Goal: Find specific page/section: Find specific page/section

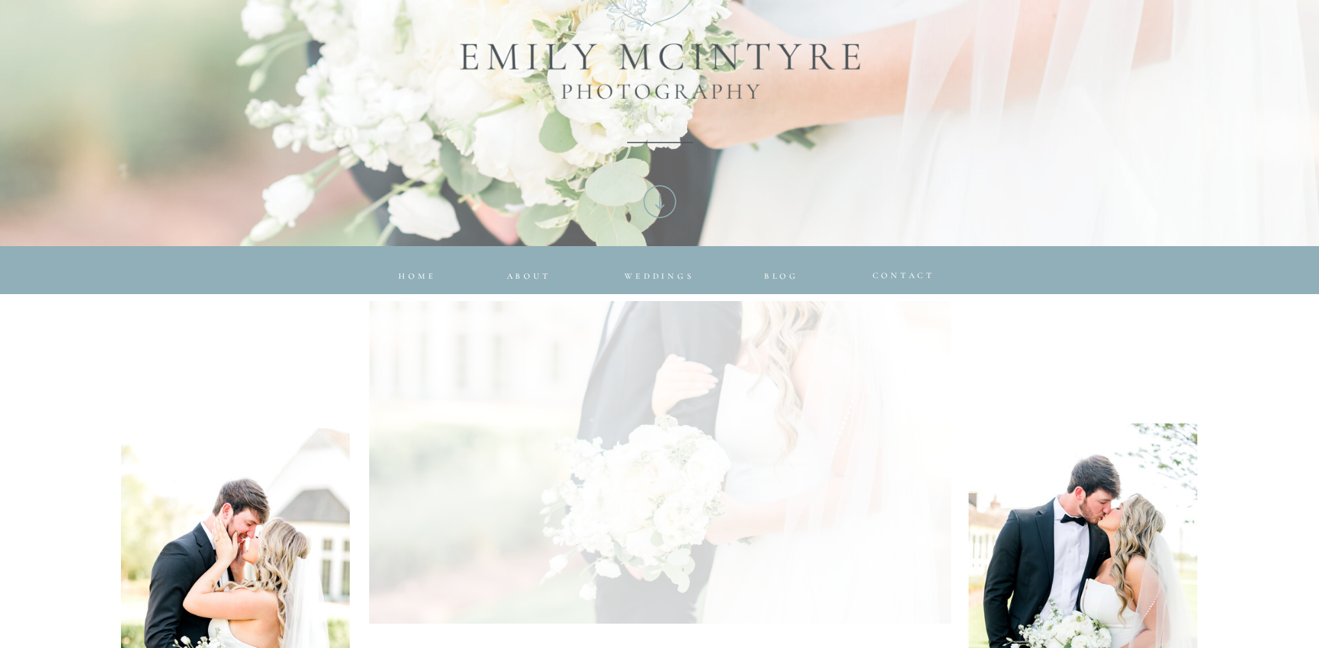
scroll to position [417, 0]
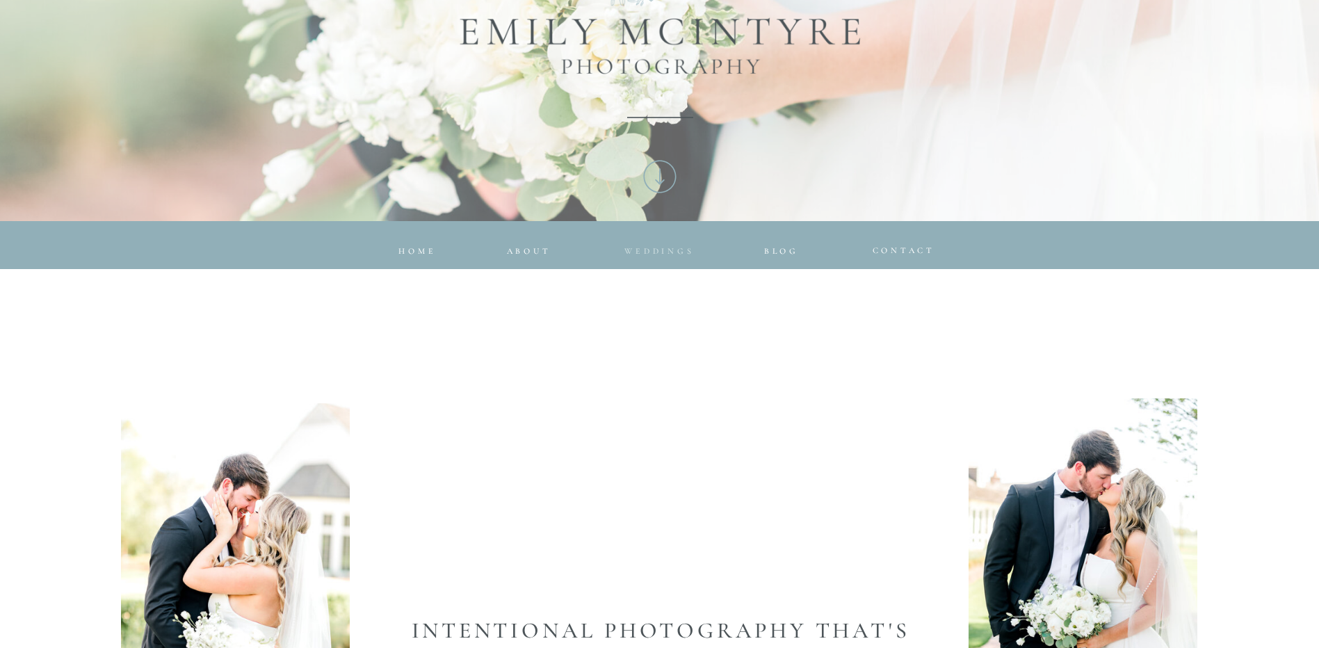
click at [636, 249] on span "Weddings" at bounding box center [659, 251] width 70 height 10
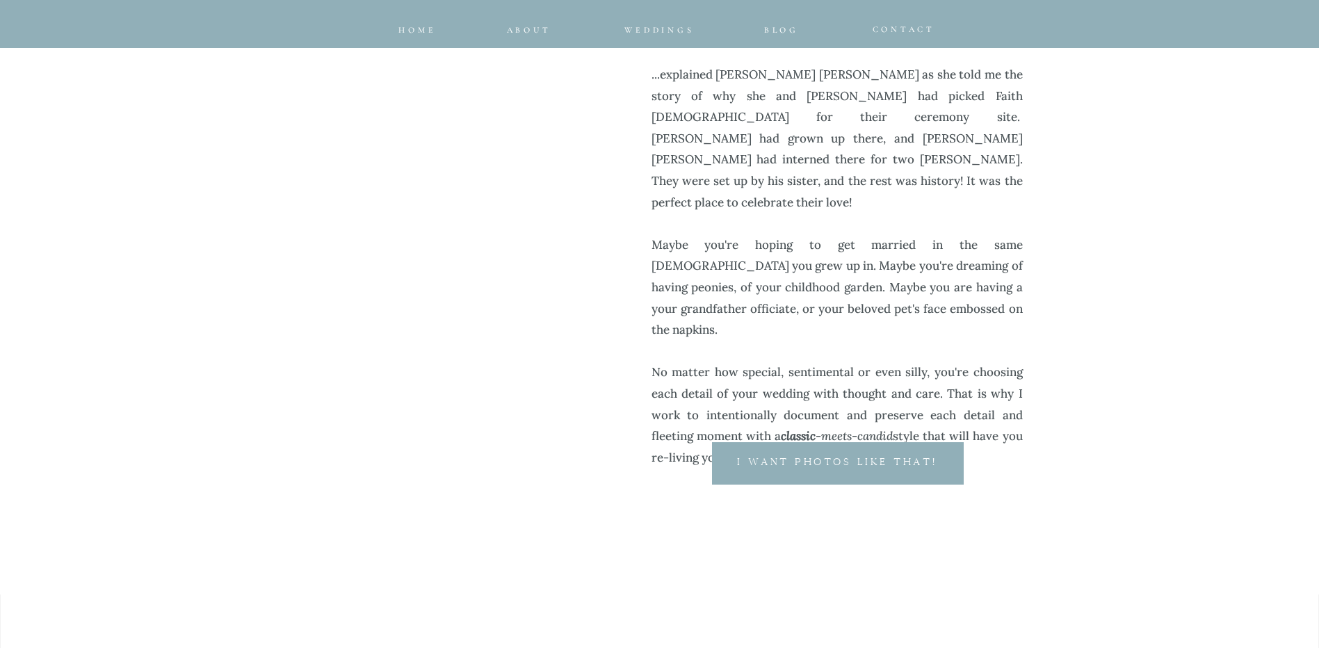
scroll to position [695, 0]
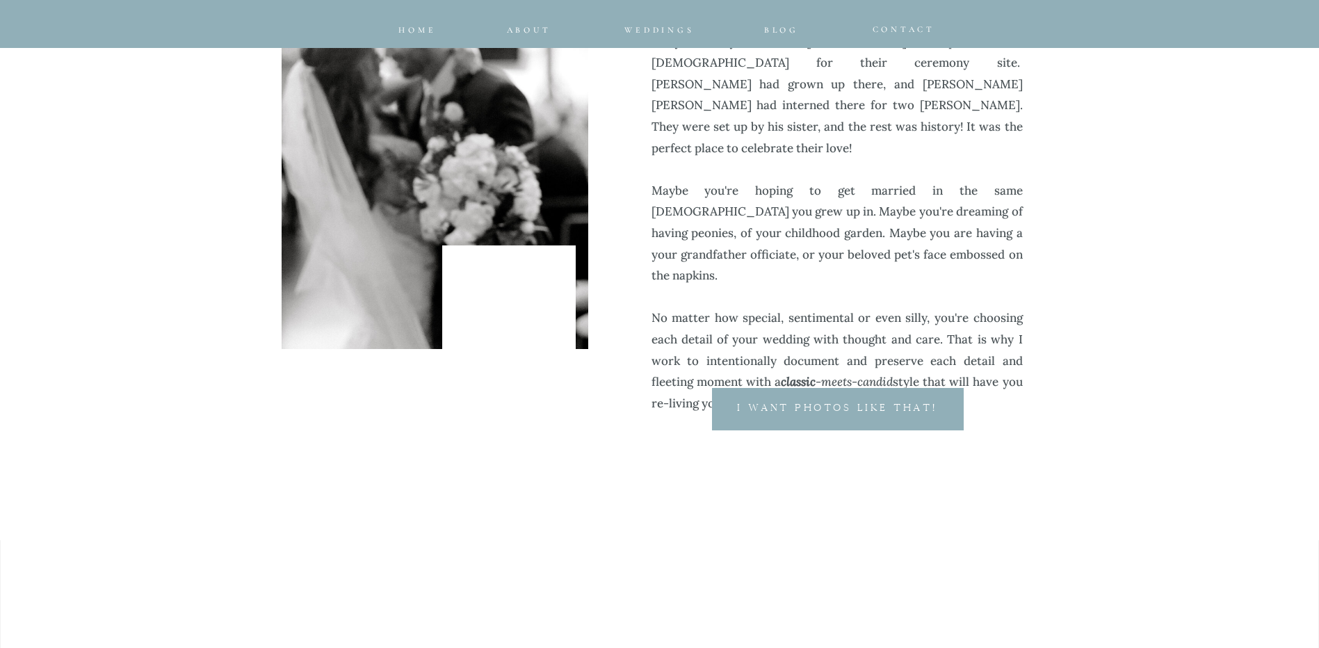
click at [846, 402] on p "I want photos like that!" at bounding box center [838, 410] width 264 height 17
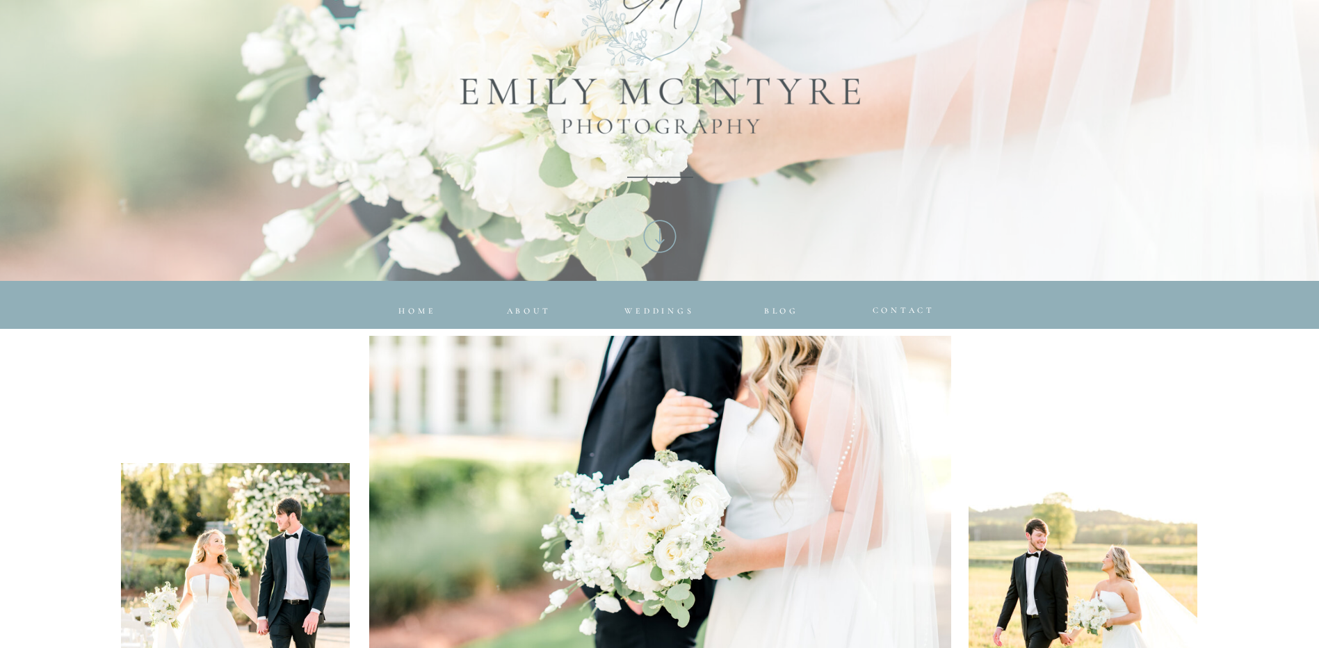
scroll to position [348, 0]
